Goal: Navigation & Orientation: Understand site structure

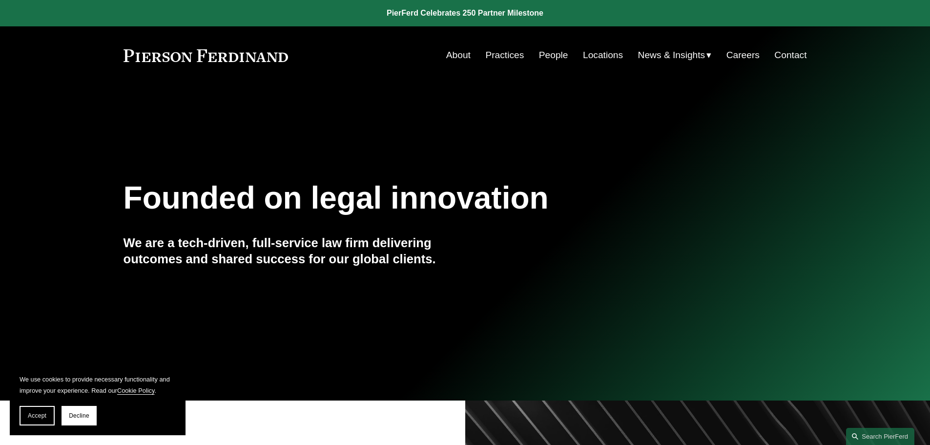
click at [527, 55] on nav "About Practices People Locations News & Insights News Insights Blogs Careers Co…" at bounding box center [626, 55] width 361 height 19
click at [552, 54] on link "People" at bounding box center [553, 55] width 29 height 19
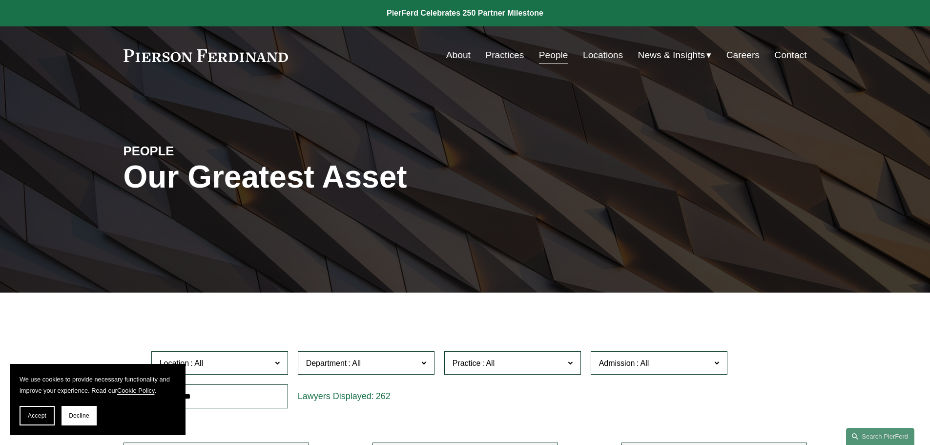
click at [498, 57] on link "Practices" at bounding box center [505, 55] width 39 height 19
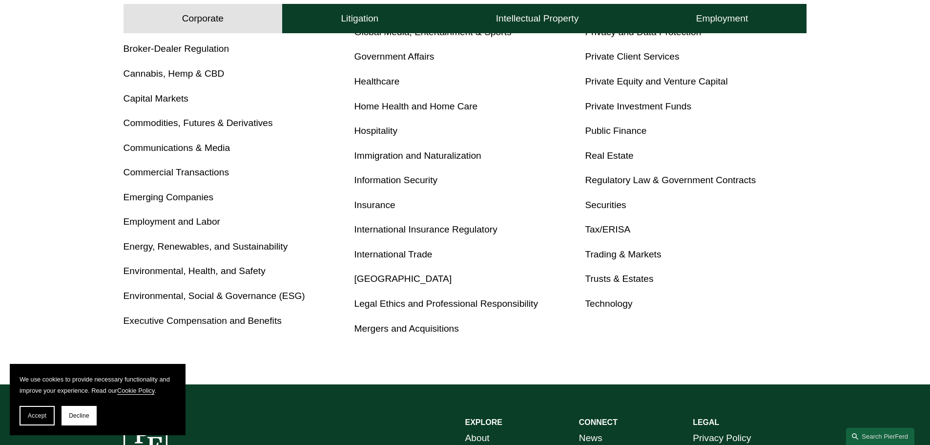
scroll to position [488, 0]
